Goal: Task Accomplishment & Management: Manage account settings

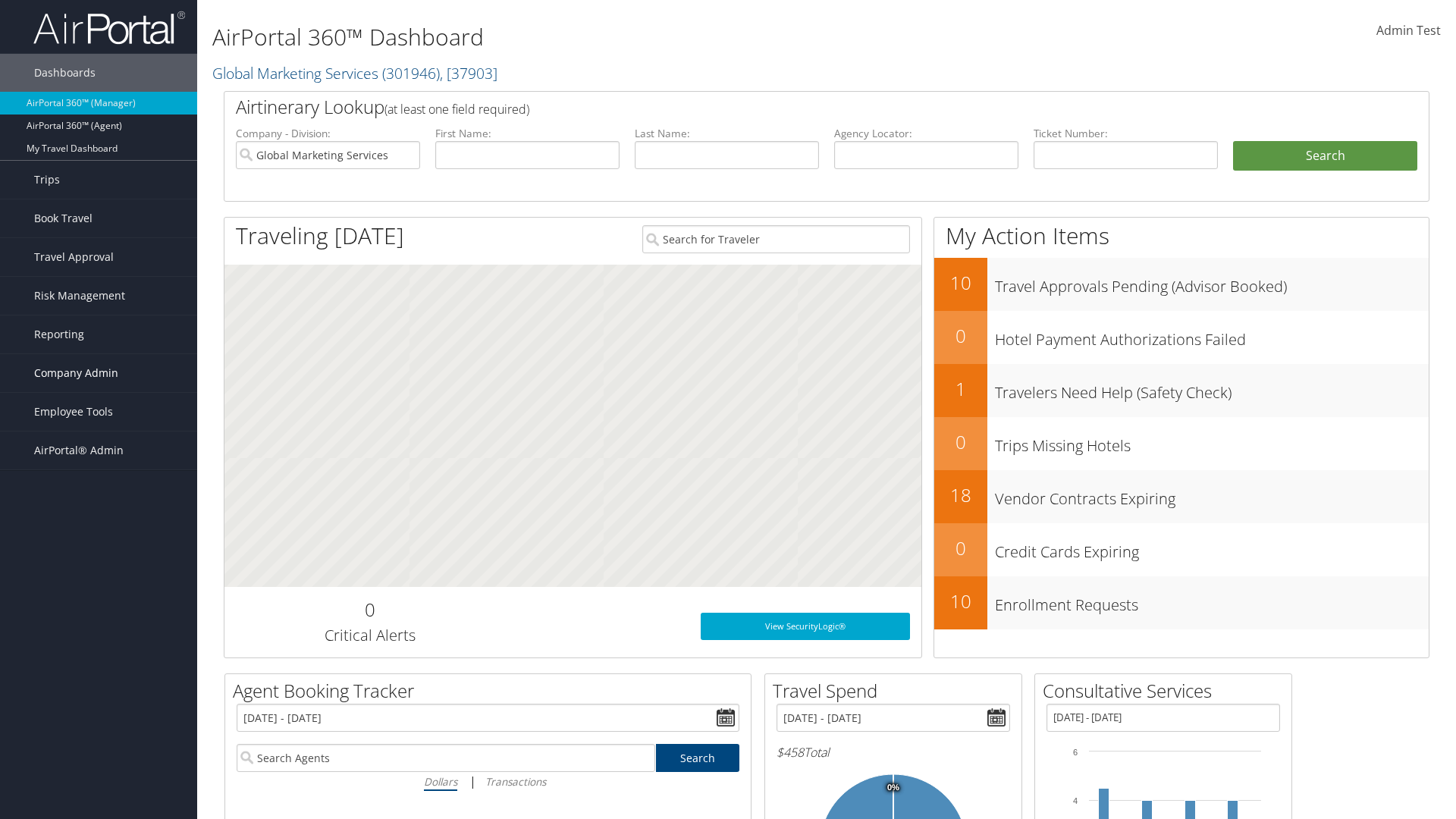
click at [99, 374] on span "Company Admin" at bounding box center [76, 373] width 84 height 38
click at [99, 710] on link "Virtual Pay Settings" at bounding box center [99, 721] width 197 height 23
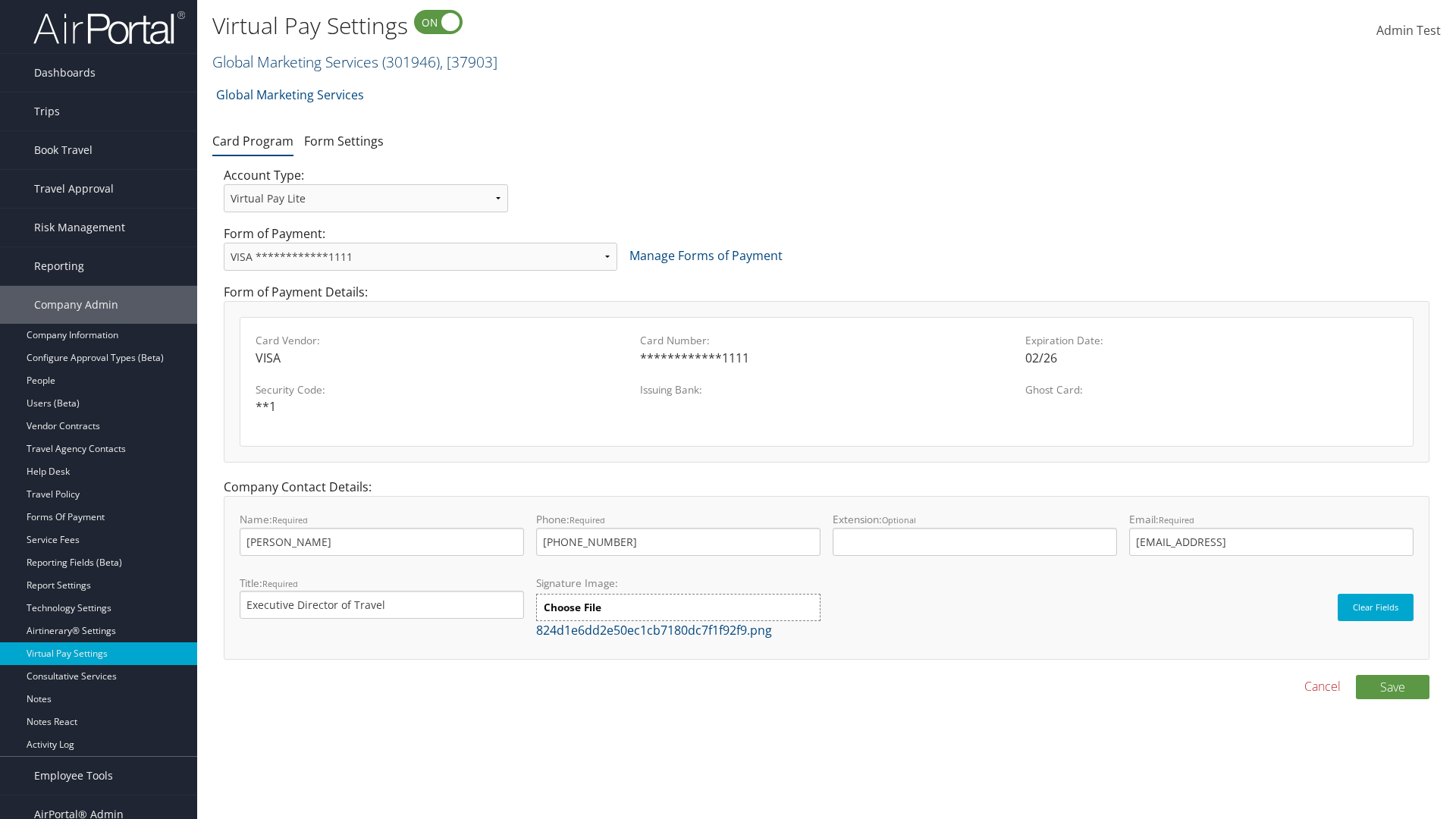
click at [293, 62] on link "Global Marketing Services ( 301946 ) , [ 37903 ]" at bounding box center [354, 62] width 285 height 20
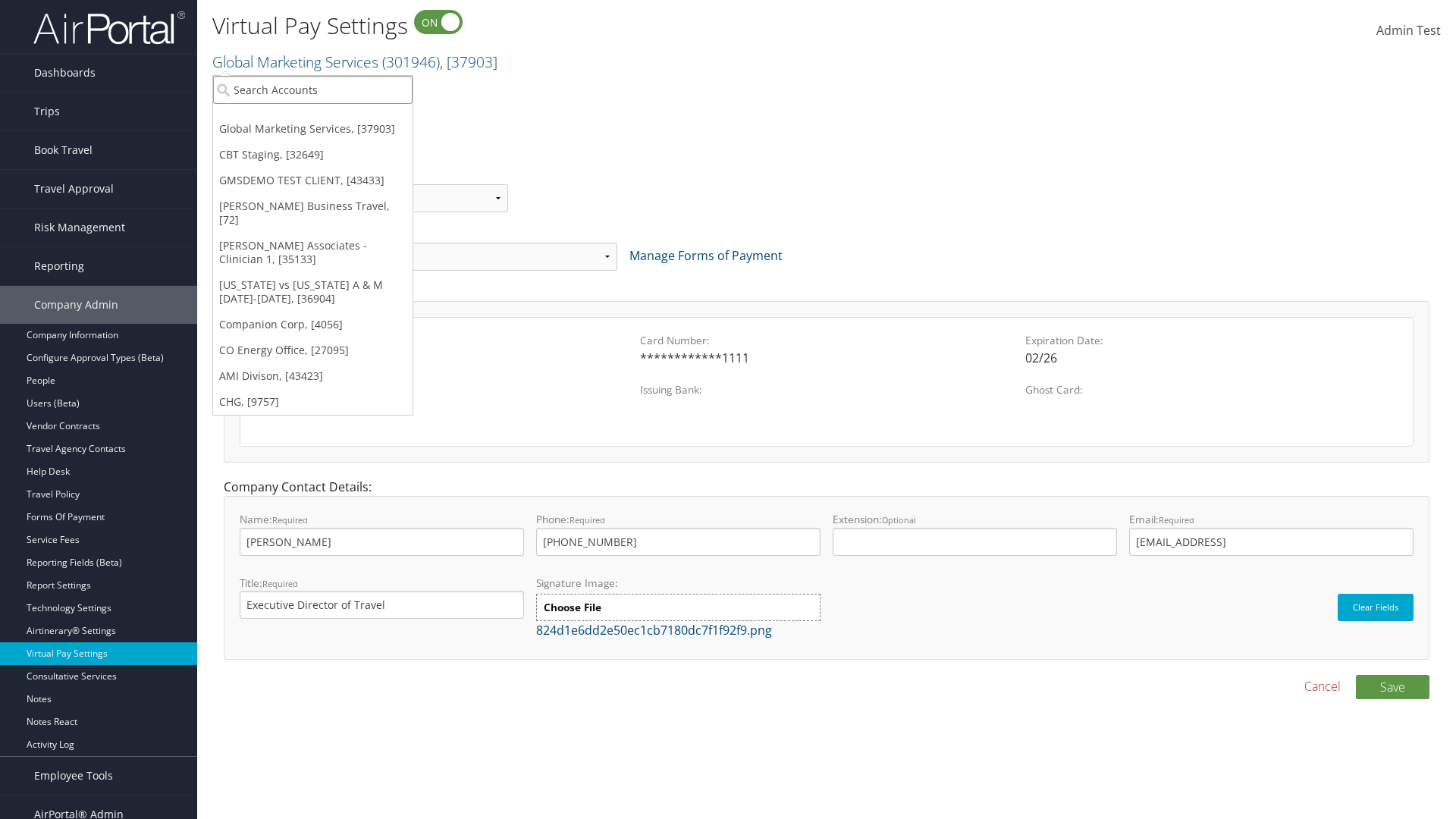
click at [313, 89] on input "search" at bounding box center [313, 89] width 199 height 28
type input "GMSDEMO TEST CLIENT"
click at [354, 117] on div "GMSDEMO TEST CLIENT (GMSDEMOCHILDR), [43433]" at bounding box center [354, 117] width 300 height 14
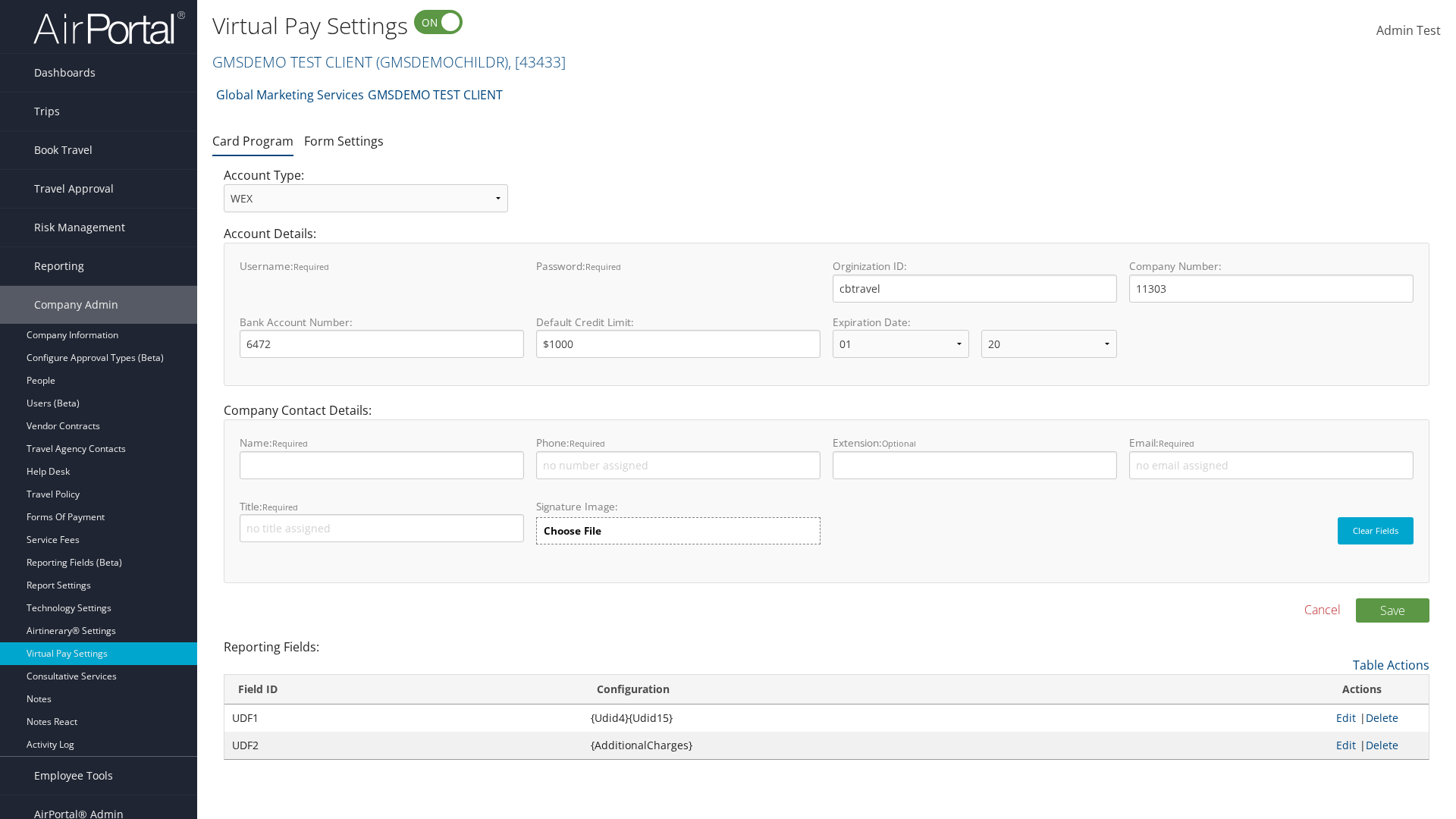
select select "20"
select select "0"
